Goal: Transaction & Acquisition: Purchase product/service

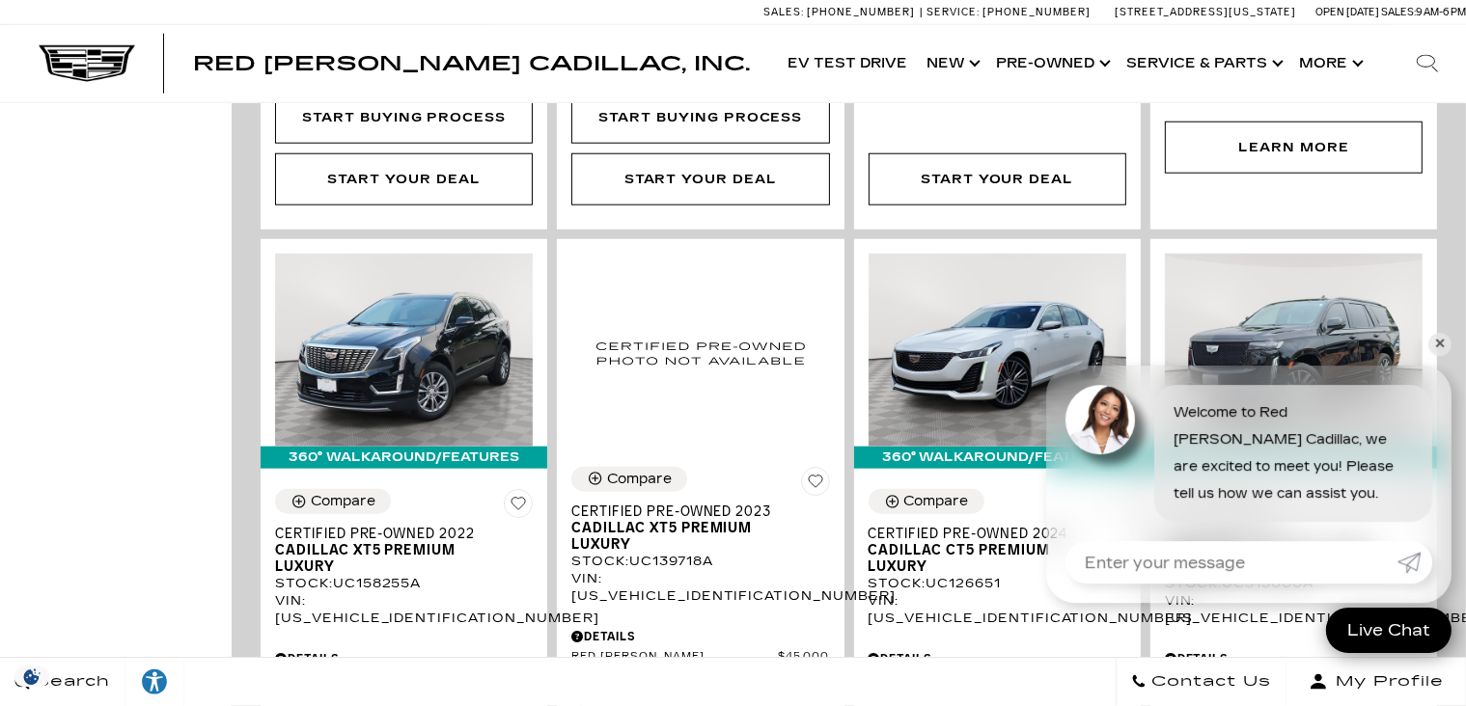
scroll to position [1962, 0]
click at [1445, 339] on link "✕" at bounding box center [1439, 344] width 23 height 23
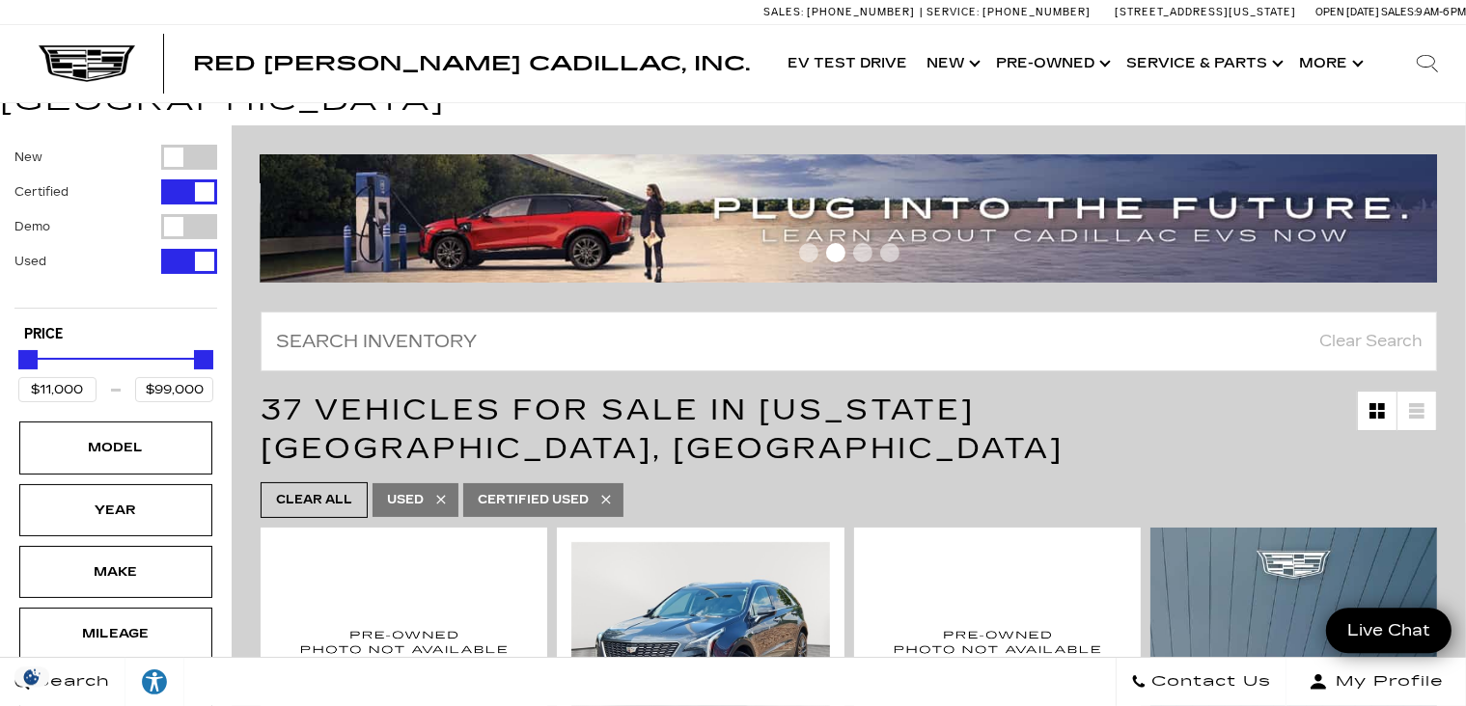
scroll to position [61, 0]
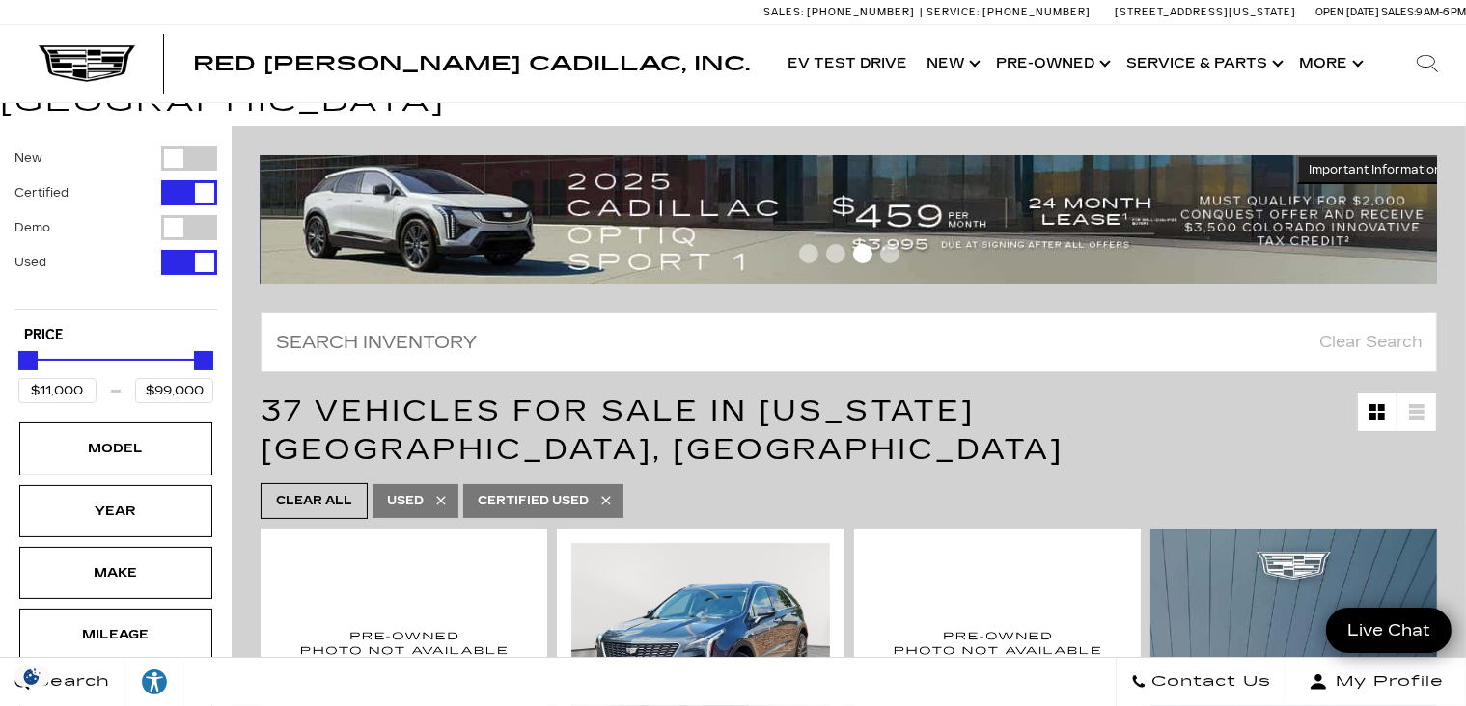
drag, startPoint x: 604, startPoint y: 436, endPoint x: 627, endPoint y: 431, distance: 23.7
click at [606, 493] on icon at bounding box center [605, 500] width 15 height 15
type input "$87,500"
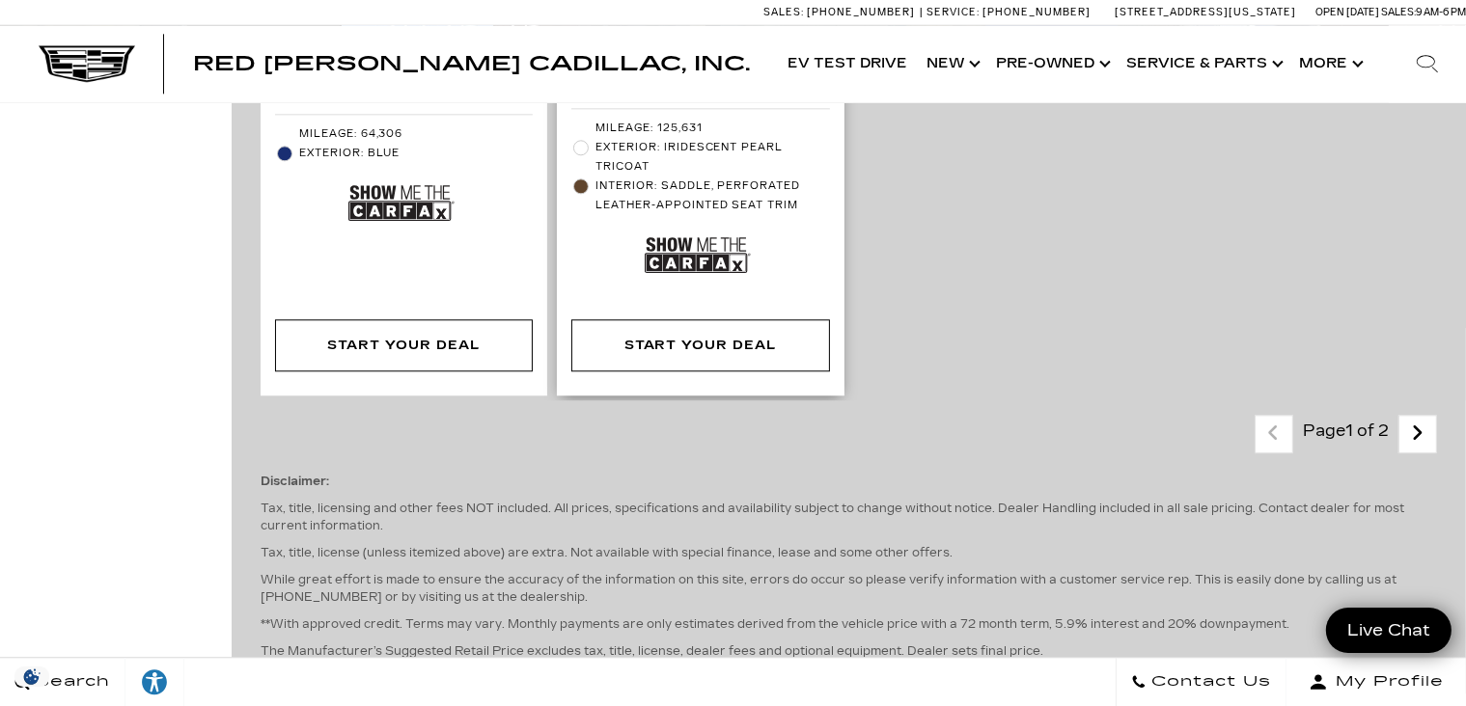
scroll to position [4821, 0]
click at [1424, 418] on icon "next page" at bounding box center [1418, 433] width 13 height 31
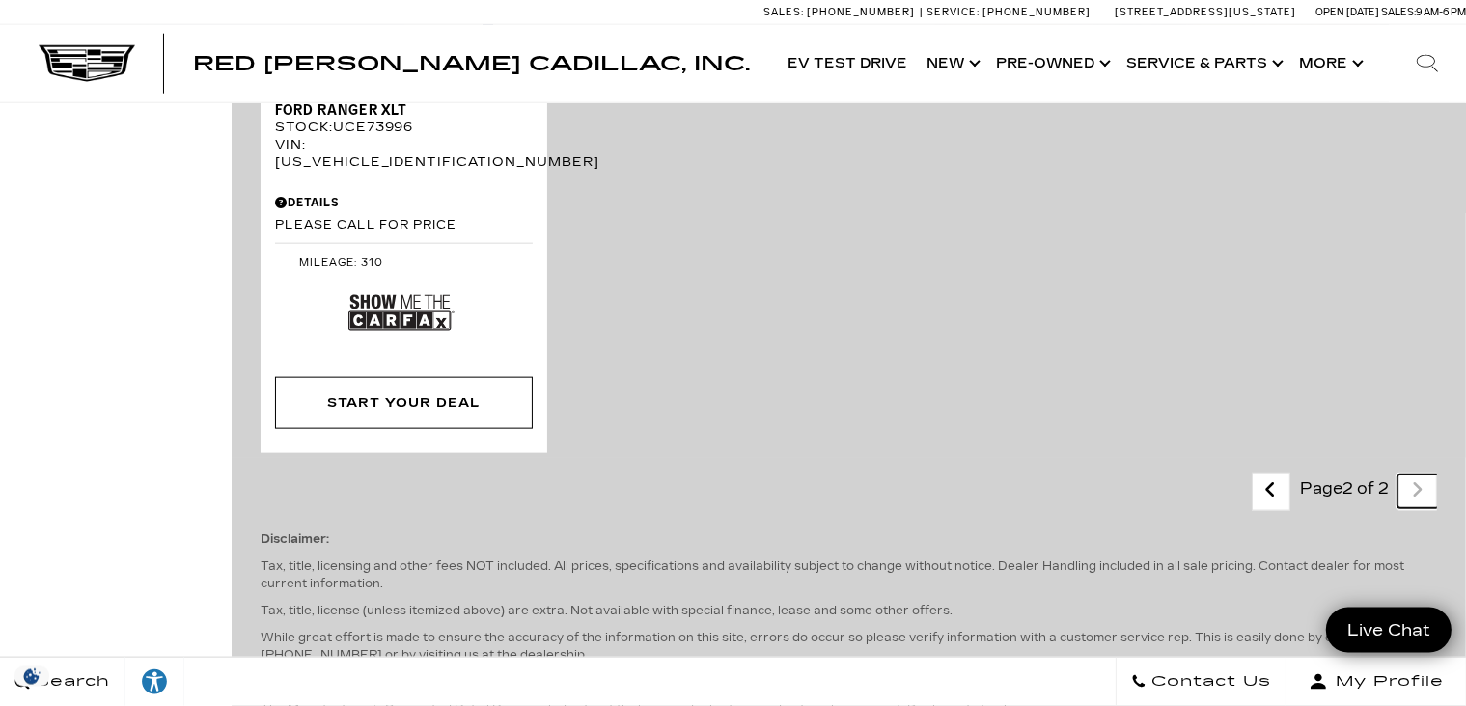
scroll to position [2240, 0]
click at [1276, 474] on link "Last - Page" at bounding box center [1271, 491] width 41 height 34
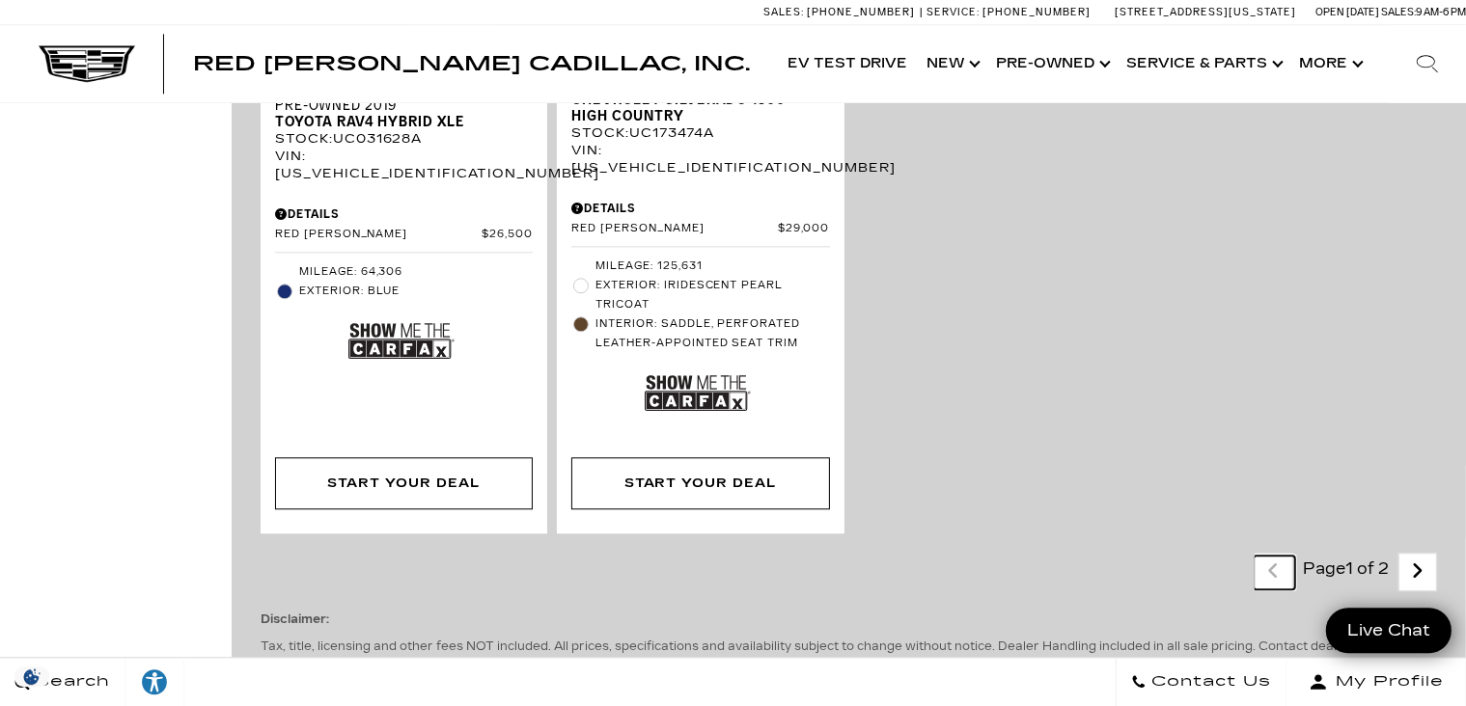
scroll to position [4684, 0]
click at [1439, 555] on link "Next - Page" at bounding box center [1417, 572] width 41 height 34
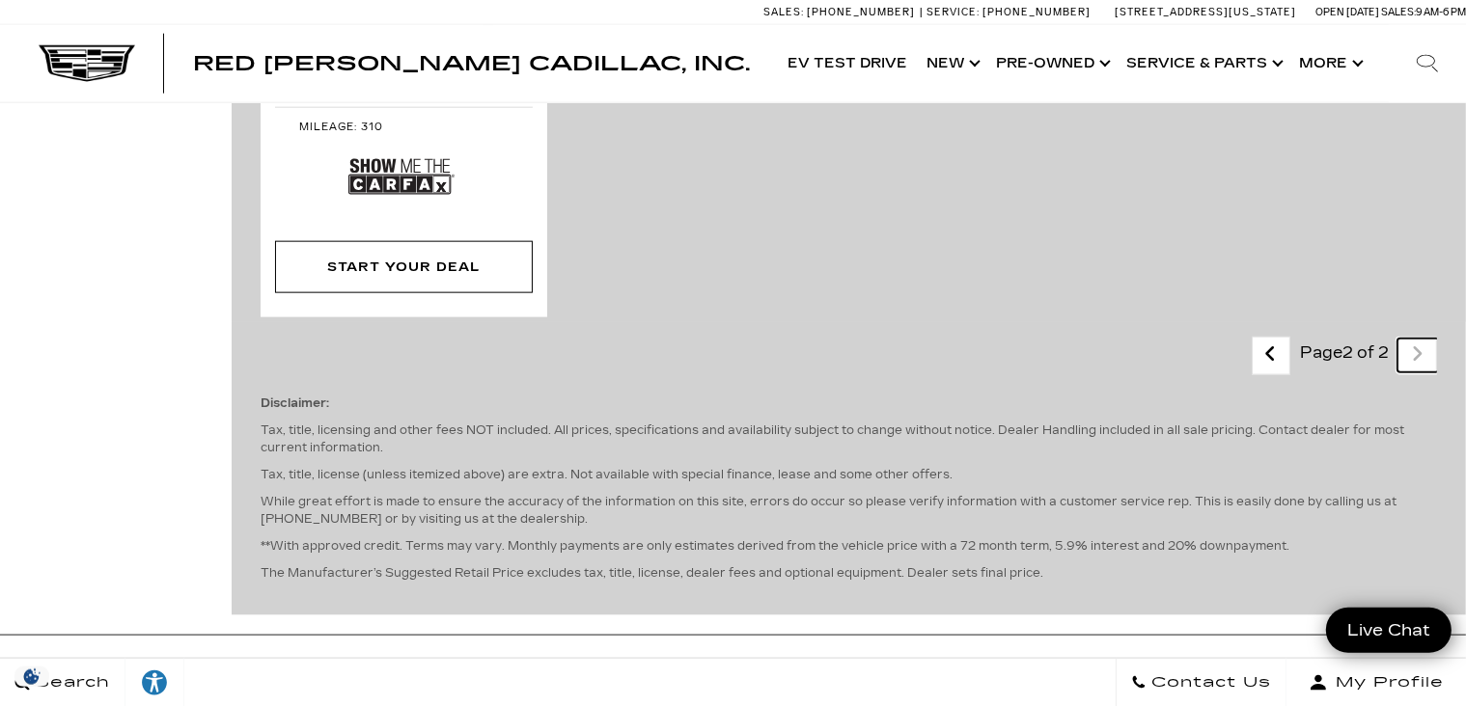
scroll to position [2376, 0]
